Goal: Information Seeking & Learning: Learn about a topic

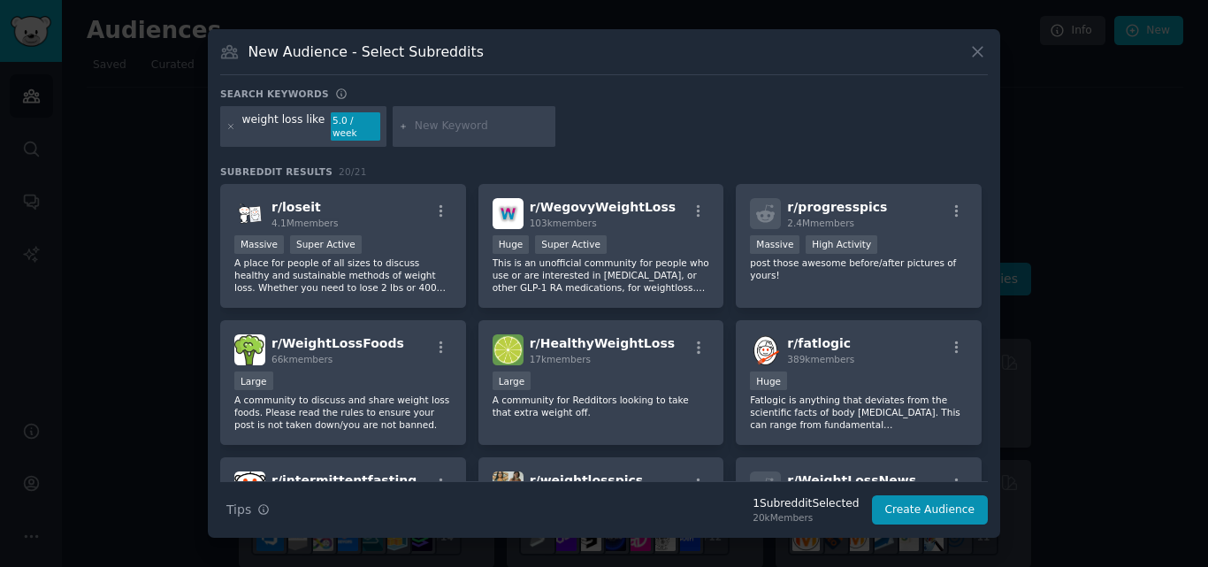
scroll to position [583, 0]
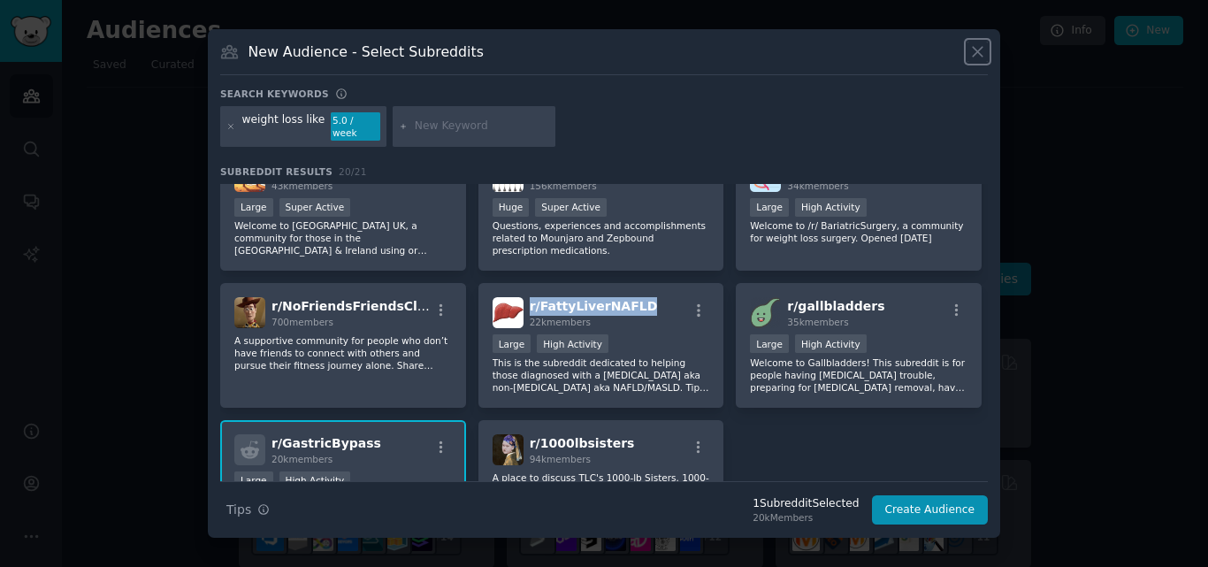
click at [980, 57] on icon at bounding box center [977, 53] width 10 height 10
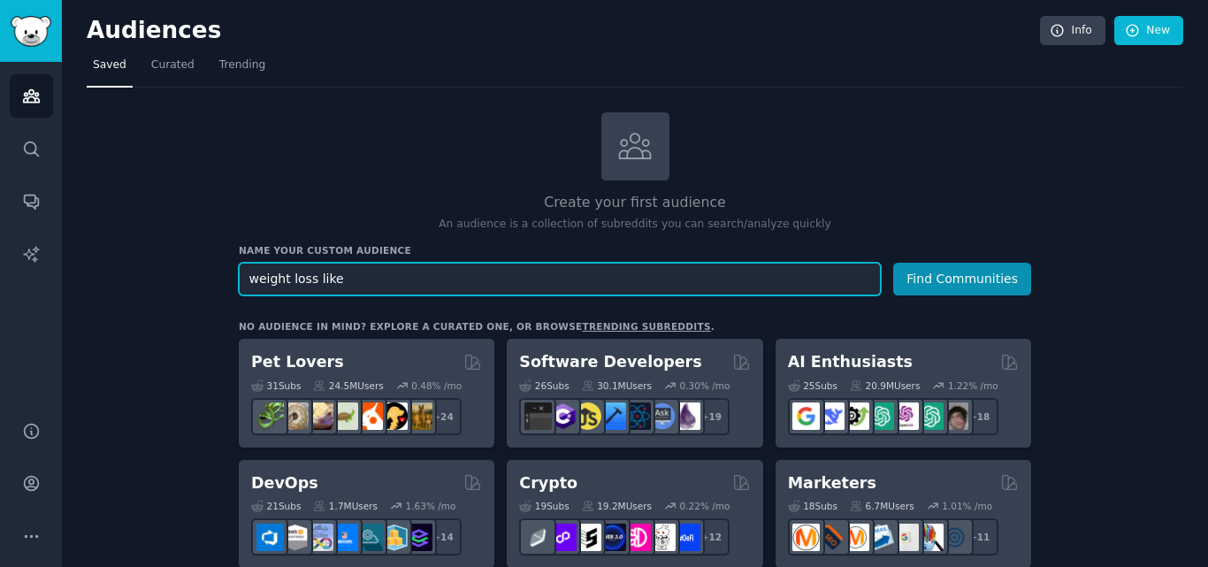
click at [563, 279] on input "weight loss like" at bounding box center [560, 279] width 642 height 33
type input "bike spare parts"
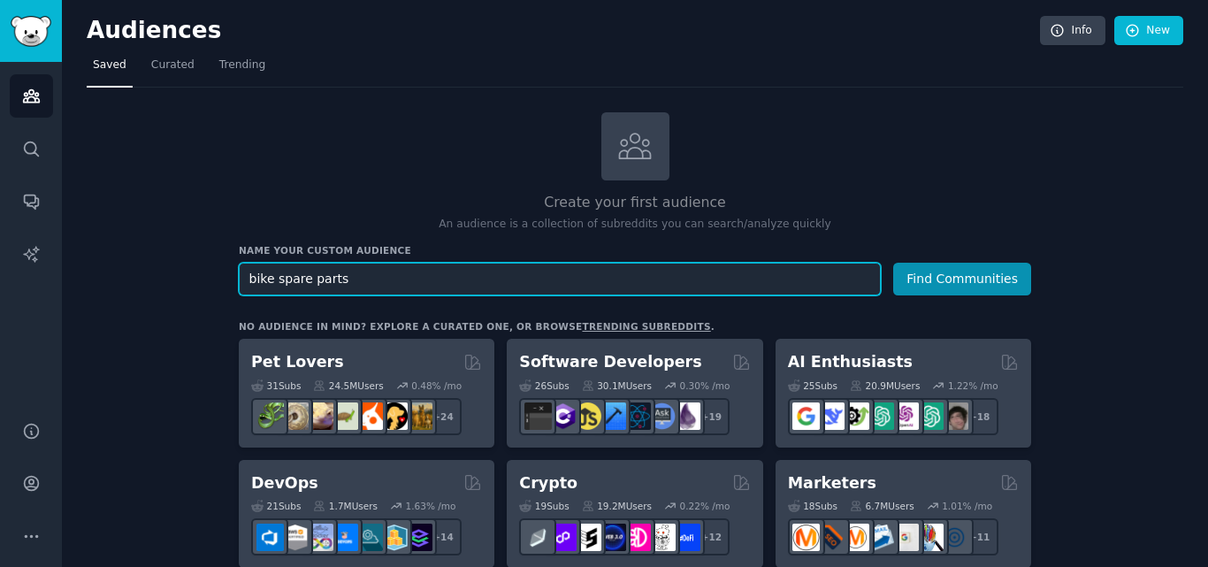
click at [893, 263] on button "Find Communities" at bounding box center [962, 279] width 138 height 33
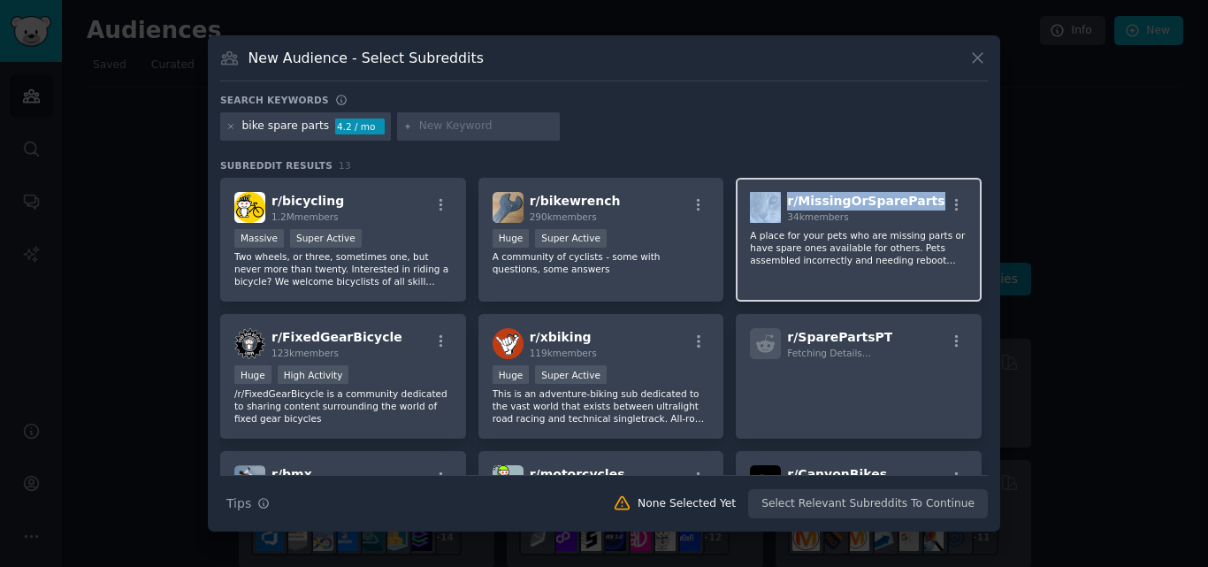
drag, startPoint x: 921, startPoint y: 194, endPoint x: 777, endPoint y: 206, distance: 144.6
click at [777, 206] on div "r/ MissingOrSpareParts 34k members" at bounding box center [858, 207] width 217 height 31
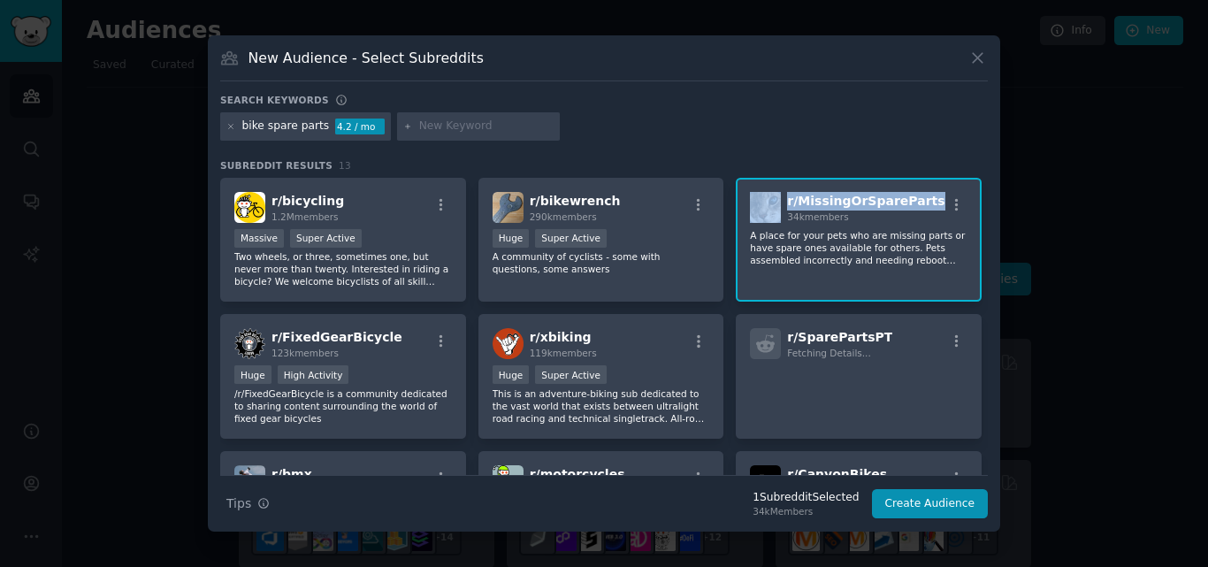
copy div "r/ MissingOrSpareParts"
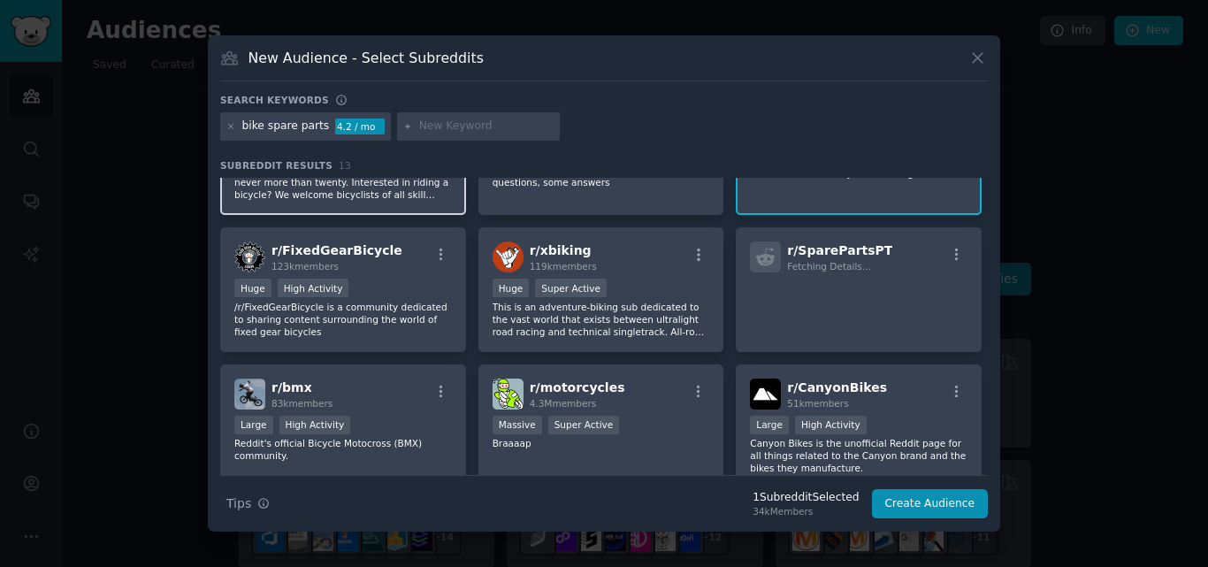
scroll to position [88, 0]
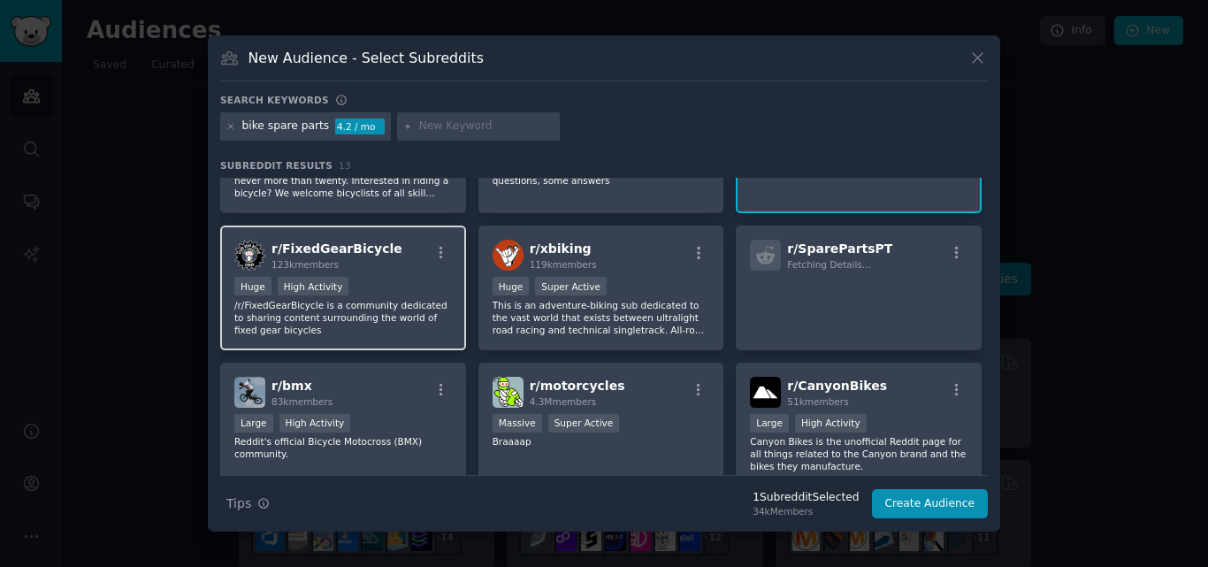
click at [380, 242] on div "r/ FixedGearBicycle 123k members" at bounding box center [342, 255] width 217 height 31
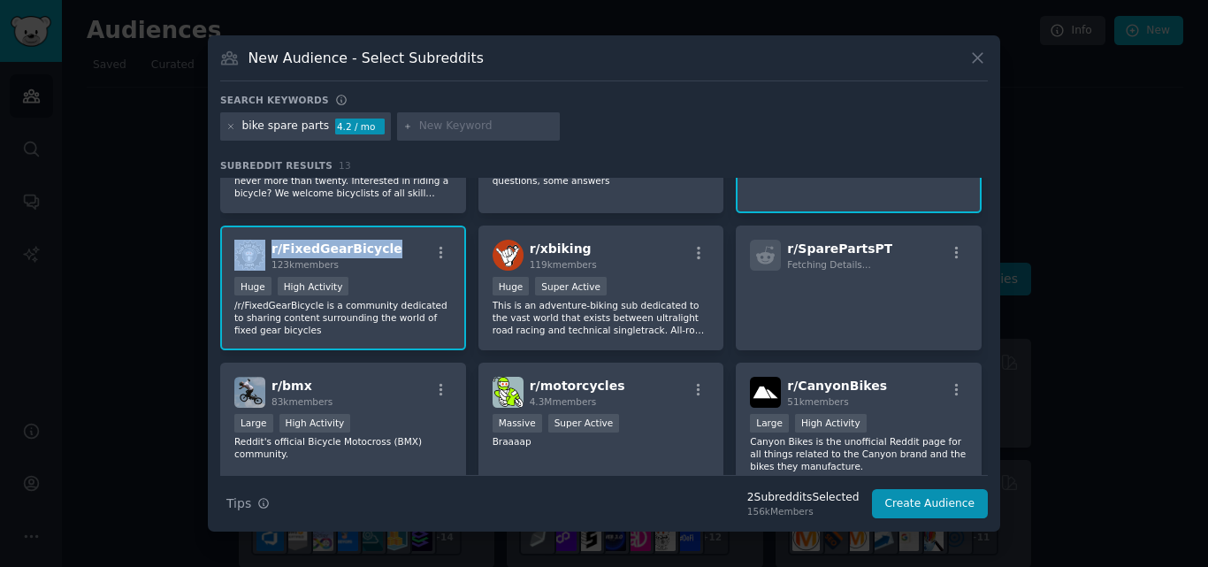
drag, startPoint x: 380, startPoint y: 242, endPoint x: 266, endPoint y: 253, distance: 114.5
click at [266, 253] on div "r/ FixedGearBicycle 123k members" at bounding box center [342, 255] width 217 height 31
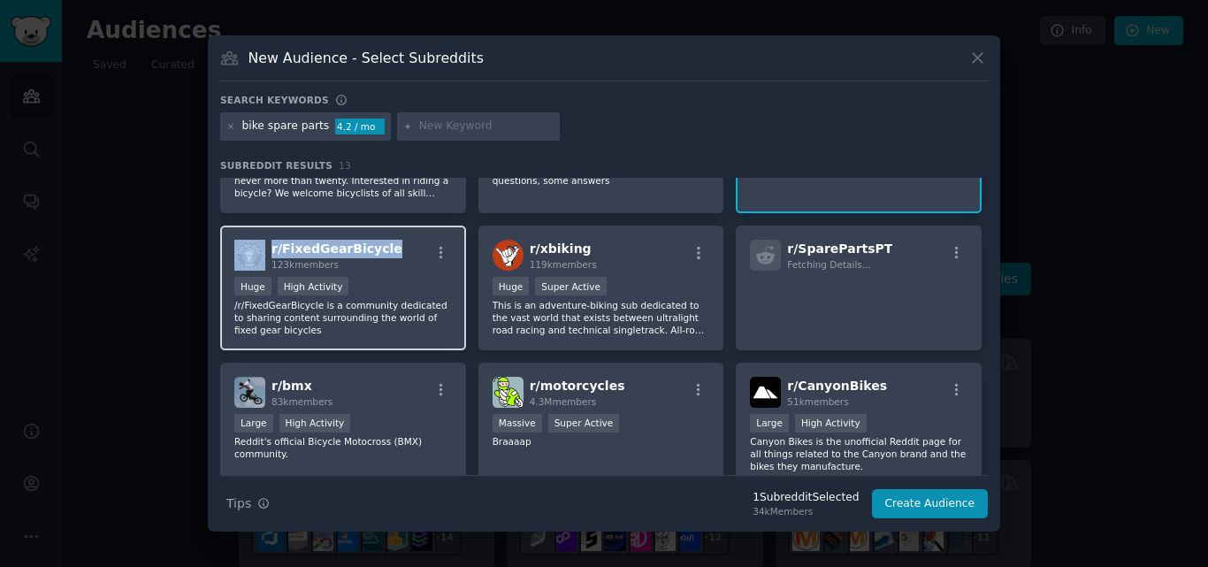
copy div "r/ FixedGearBicycle"
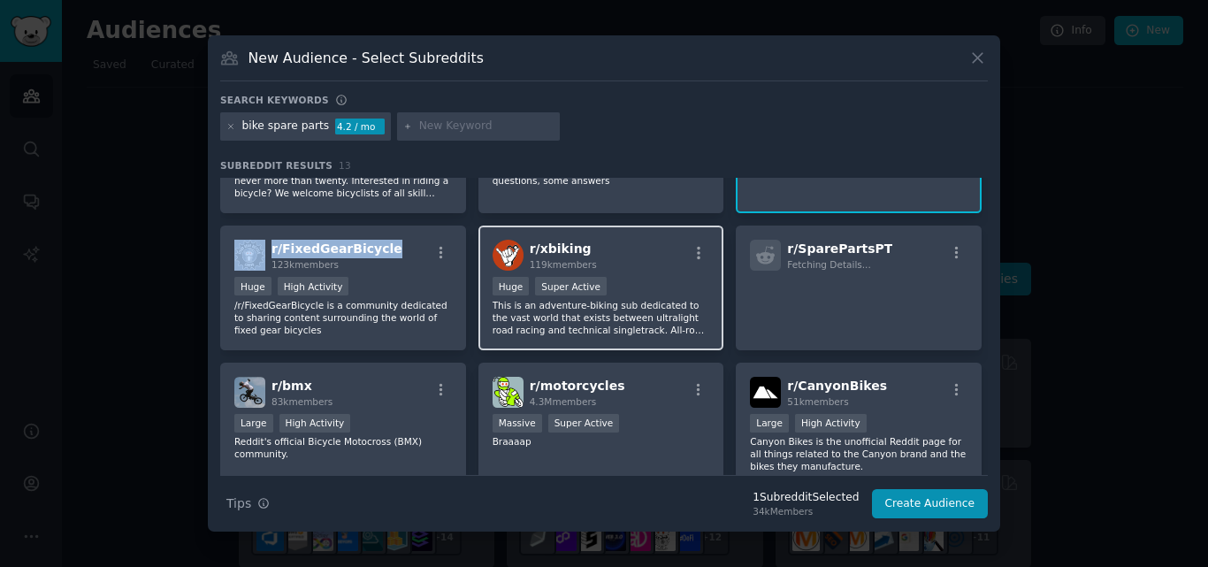
click at [618, 245] on div "r/ xbiking 119k members" at bounding box center [600, 255] width 217 height 31
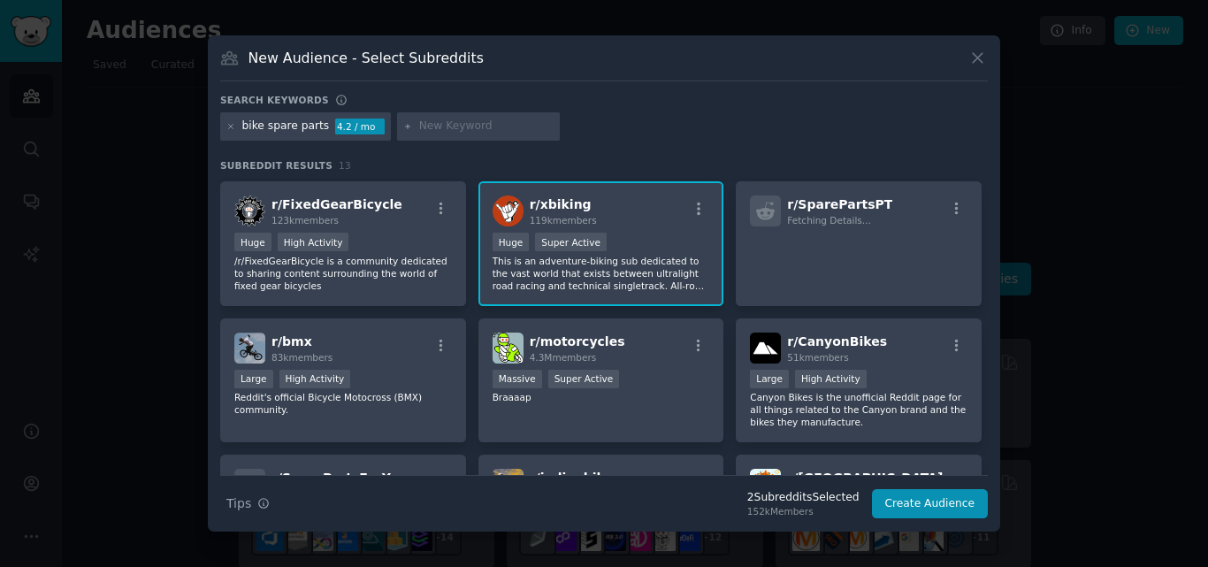
scroll to position [162, 0]
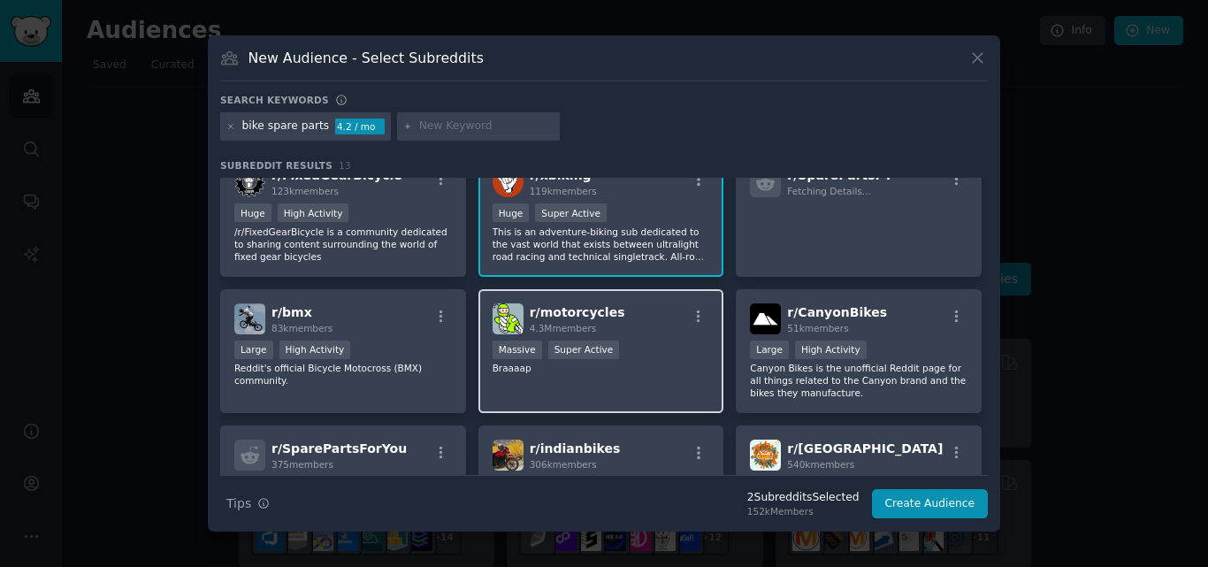
click at [626, 300] on div "r/ motorcycles 4.3M members Massive Super Active Braaaap" at bounding box center [601, 351] width 246 height 125
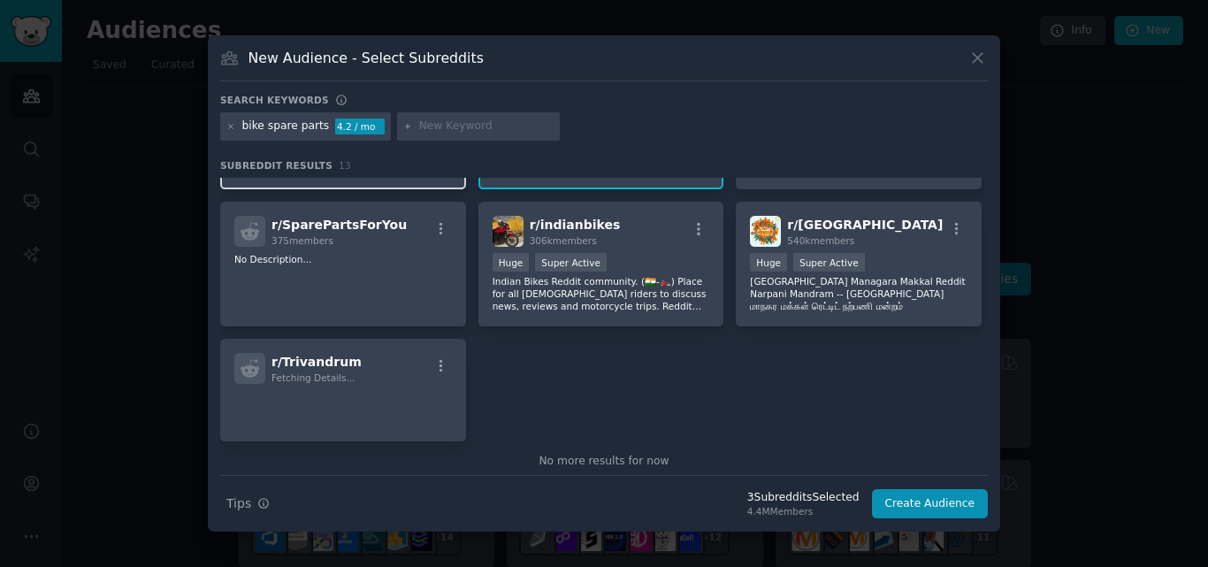
scroll to position [414, 0]
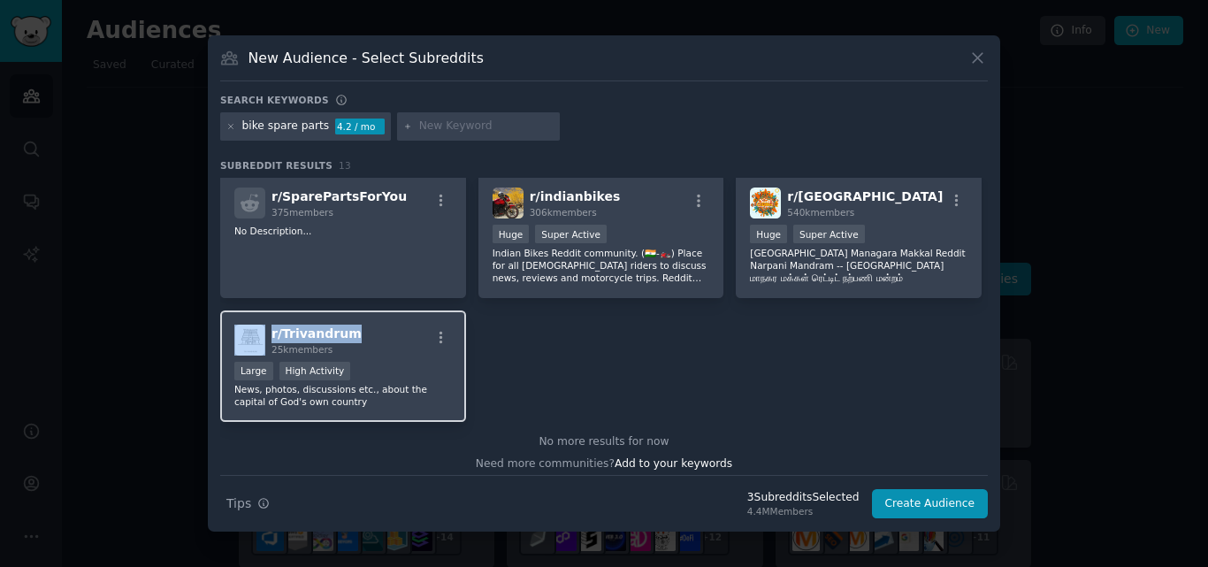
drag, startPoint x: 357, startPoint y: 330, endPoint x: 260, endPoint y: 335, distance: 97.4
click at [260, 335] on div "r/ Trivandrum 25k members" at bounding box center [342, 339] width 217 height 31
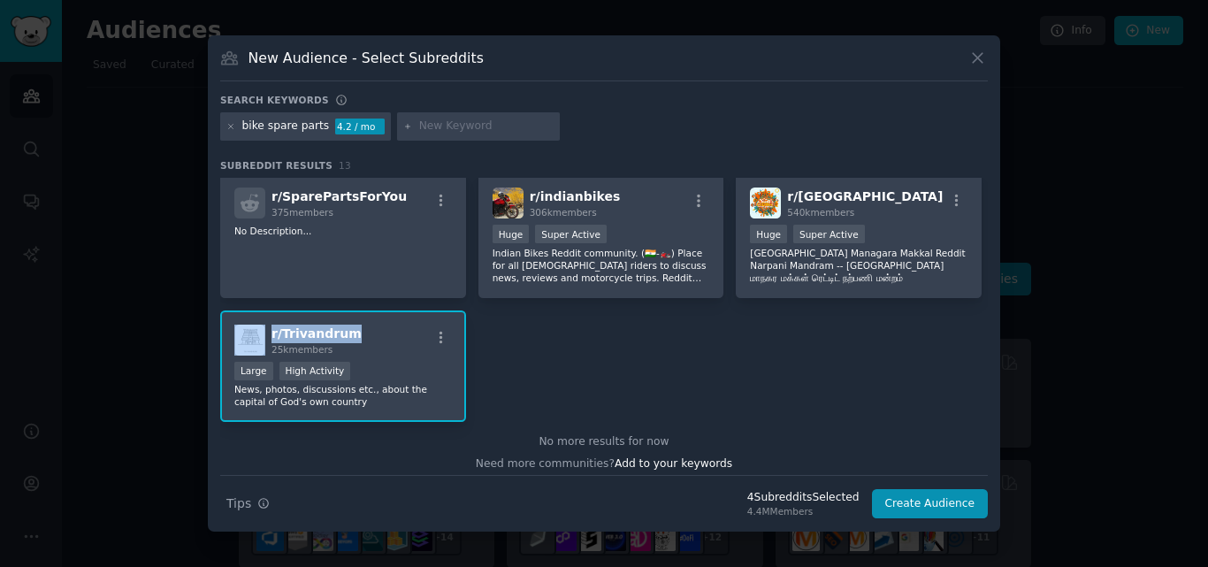
copy div "r/ Trivandrum"
click at [607, 195] on div "r/ indianbikes 306k members" at bounding box center [600, 202] width 217 height 31
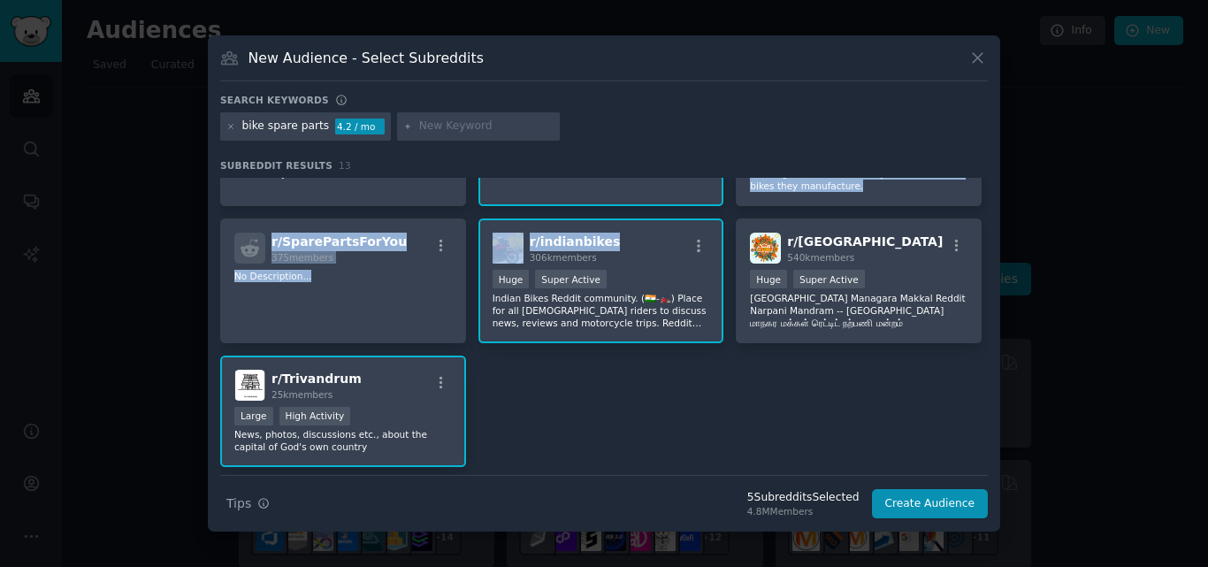
scroll to position [365, 0]
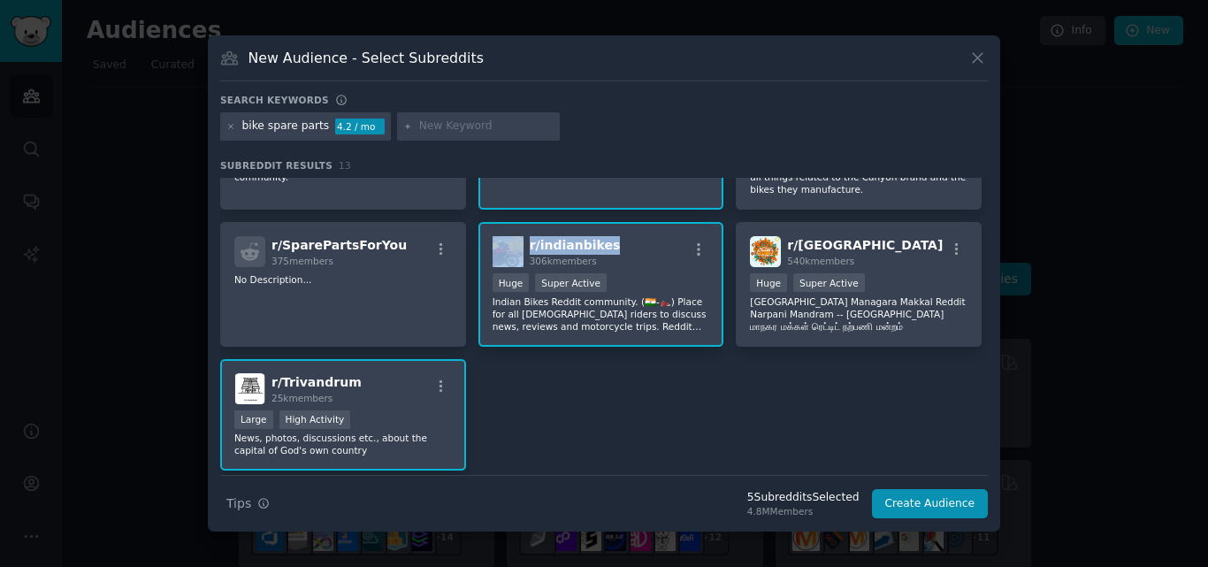
drag, startPoint x: 607, startPoint y: 195, endPoint x: 524, endPoint y: 242, distance: 95.4
click at [524, 242] on div "r/ indianbikes 306k members" at bounding box center [600, 251] width 217 height 31
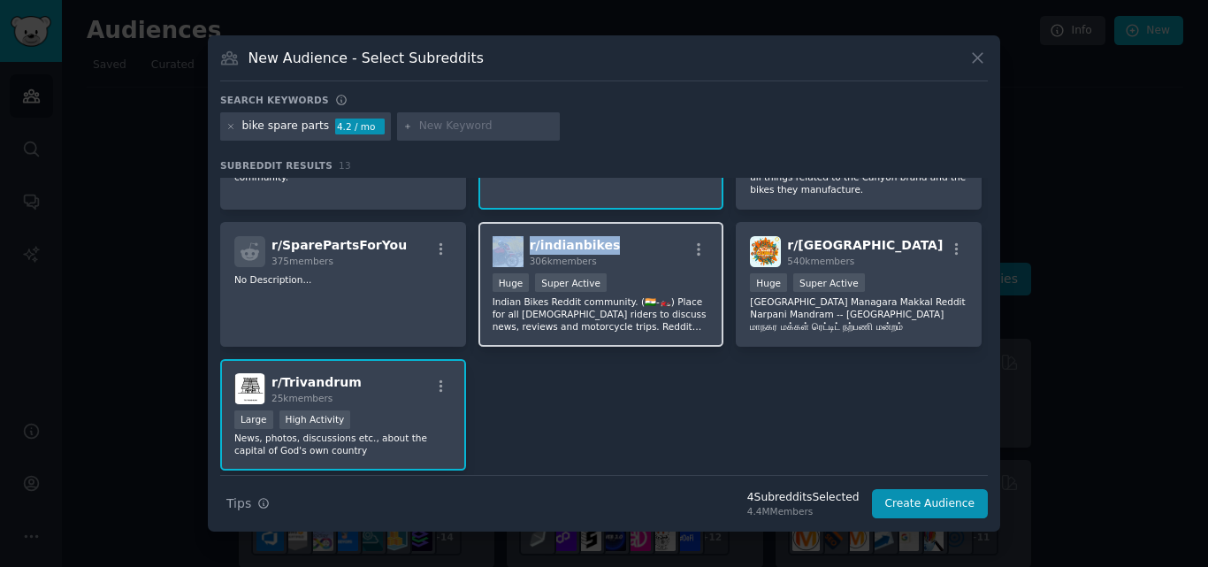
click at [606, 240] on div "r/ indianbikes 306k members" at bounding box center [600, 251] width 217 height 31
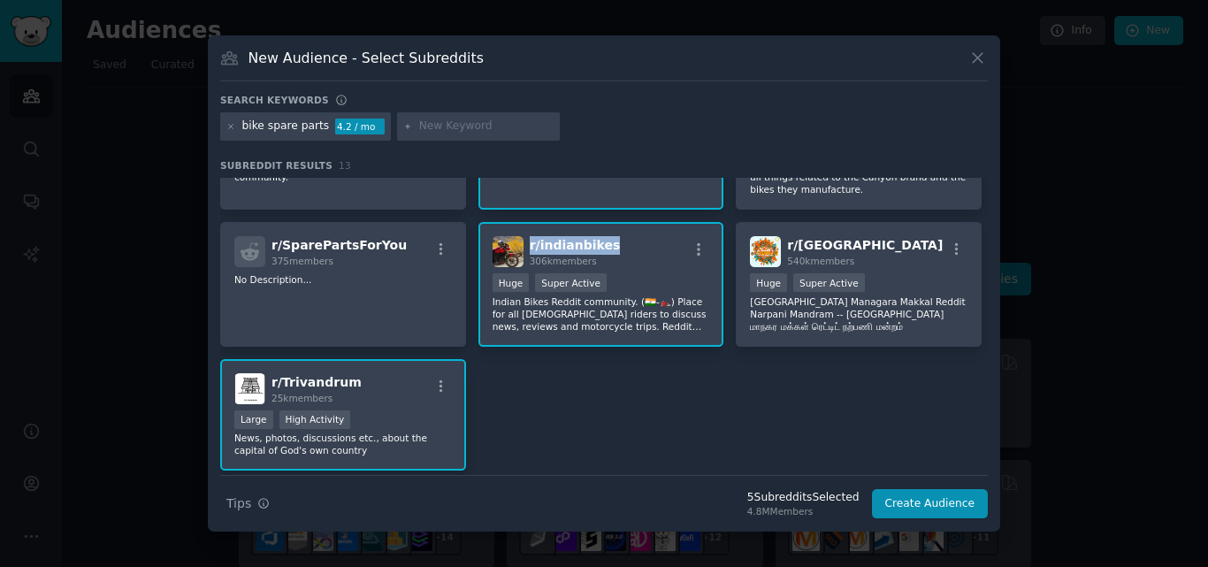
drag, startPoint x: 606, startPoint y: 240, endPoint x: 530, endPoint y: 248, distance: 77.4
click at [530, 248] on div "r/ indianbikes 306k members" at bounding box center [600, 251] width 217 height 31
